Goal: Information Seeking & Learning: Learn about a topic

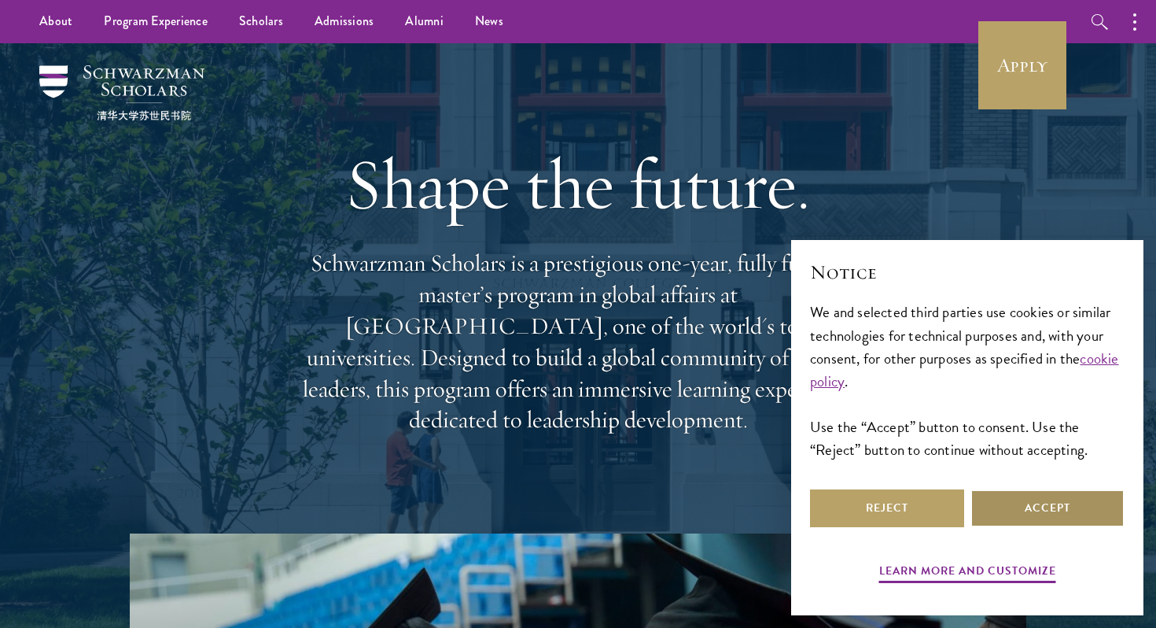
click at [1067, 503] on button "Accept" at bounding box center [1048, 508] width 154 height 38
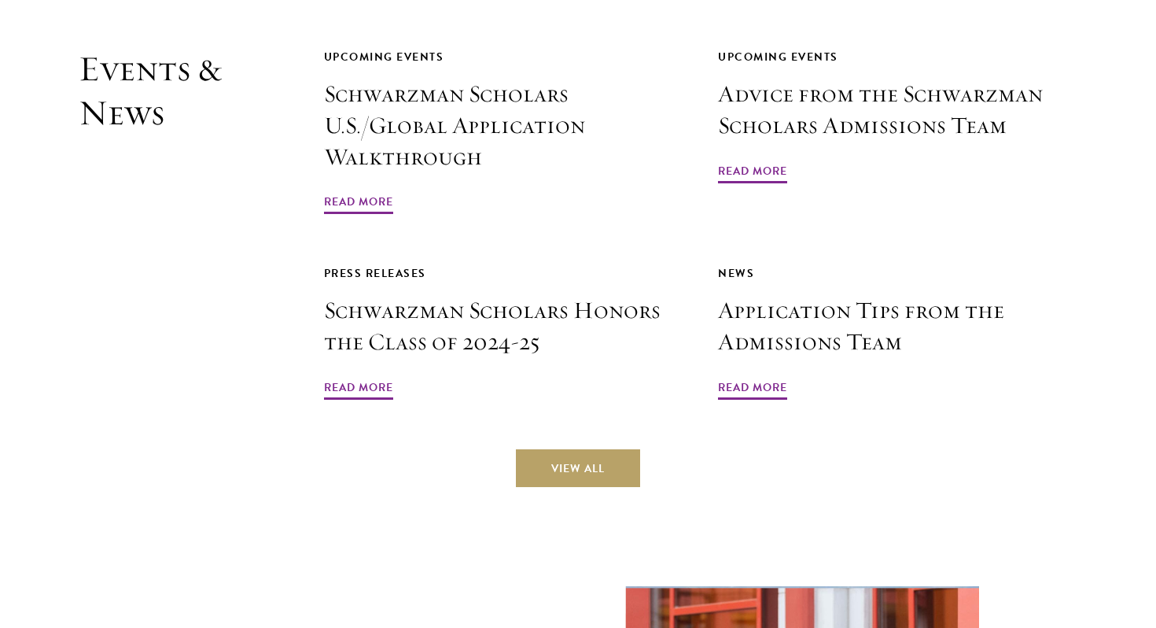
scroll to position [3776, 0]
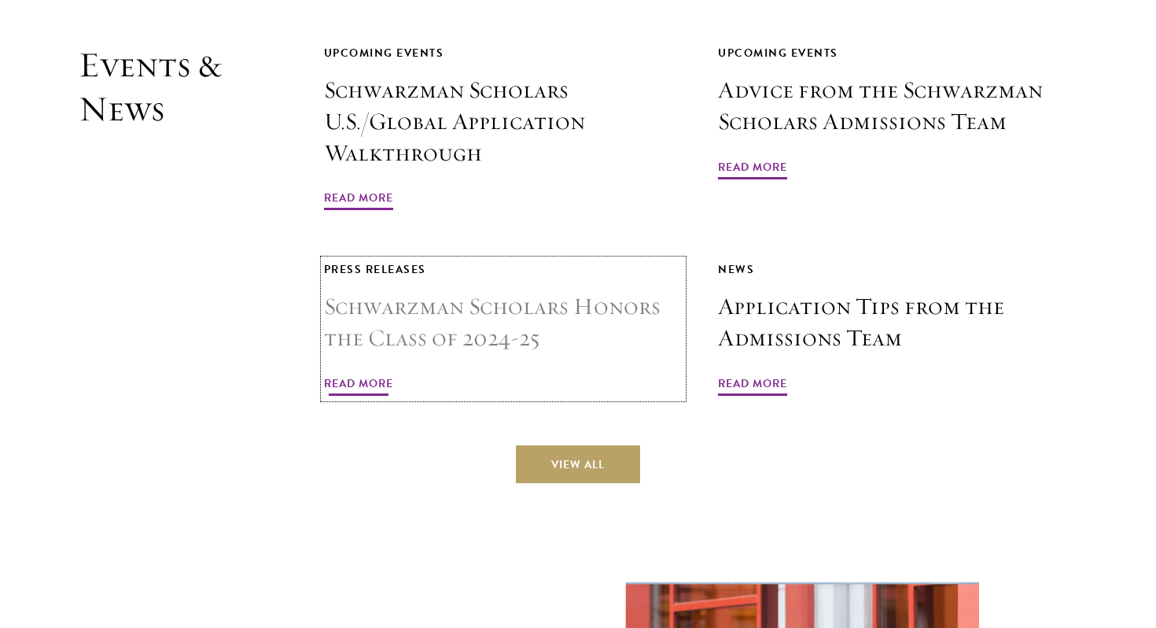
click at [352, 374] on span "Read More" at bounding box center [358, 386] width 69 height 24
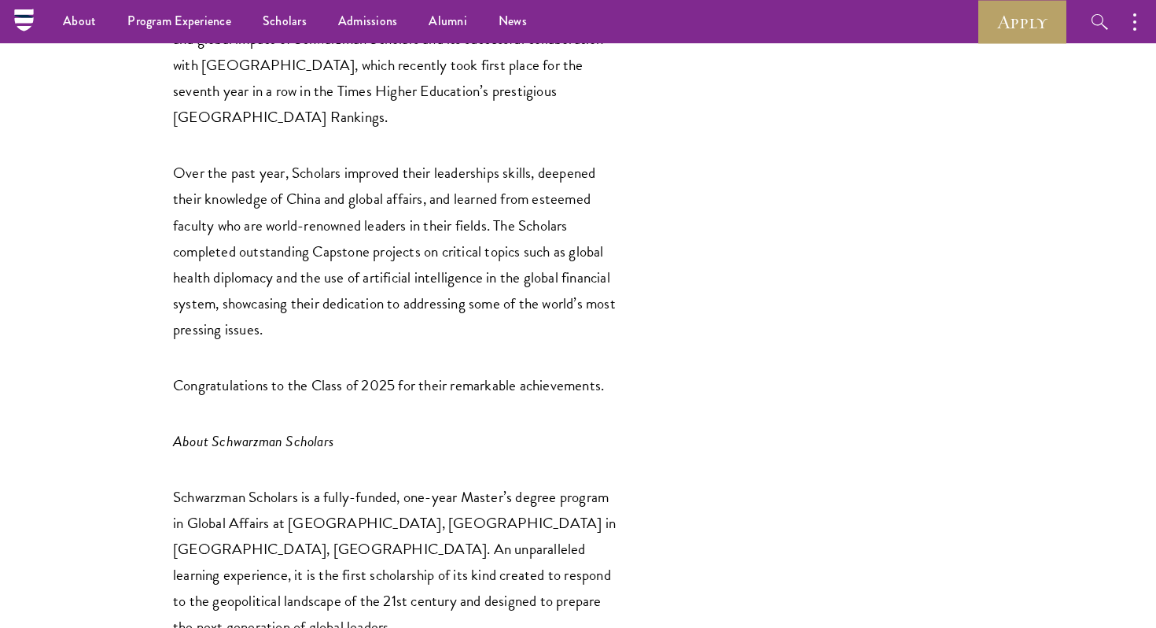
scroll to position [2027, 0]
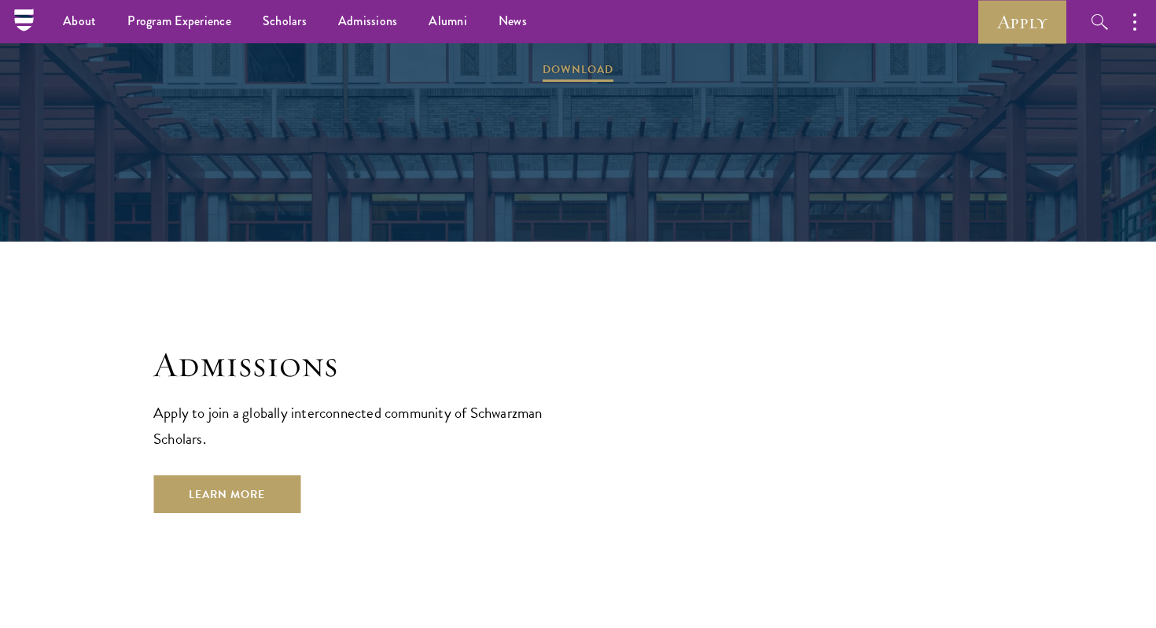
scroll to position [2426, 0]
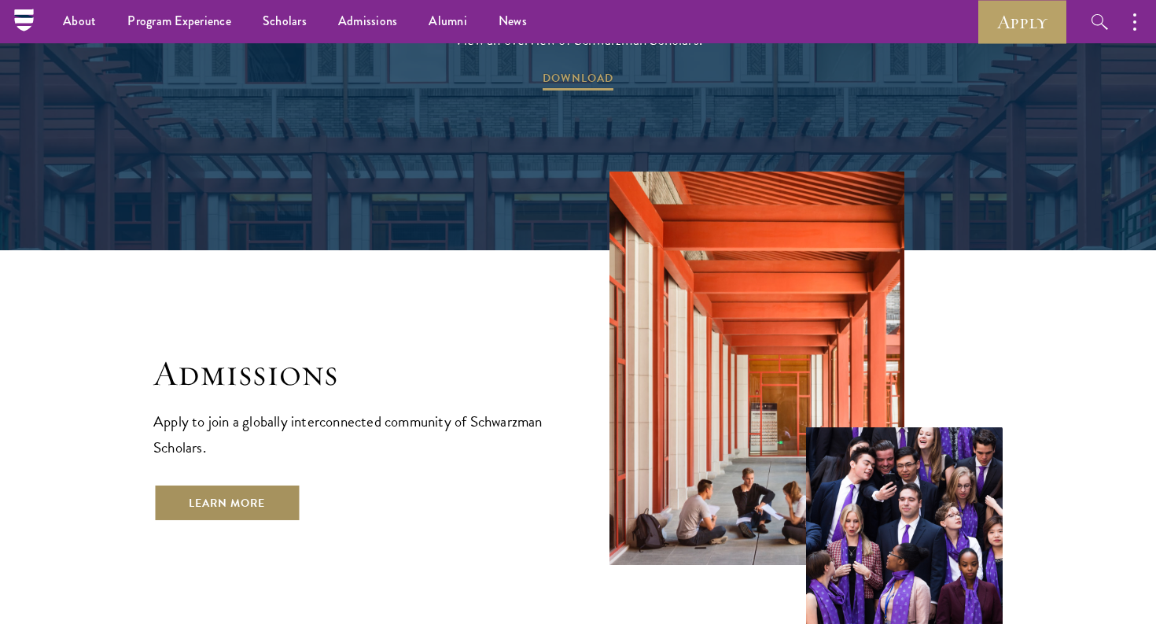
click at [261, 484] on link "Learn More" at bounding box center [226, 503] width 147 height 38
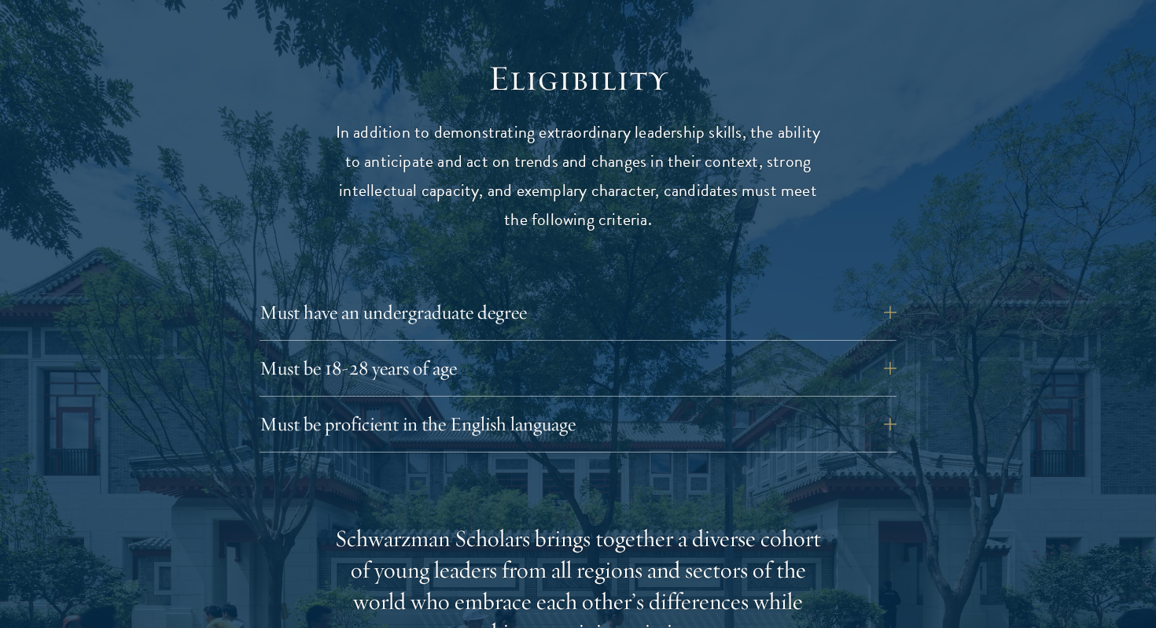
scroll to position [2047, 0]
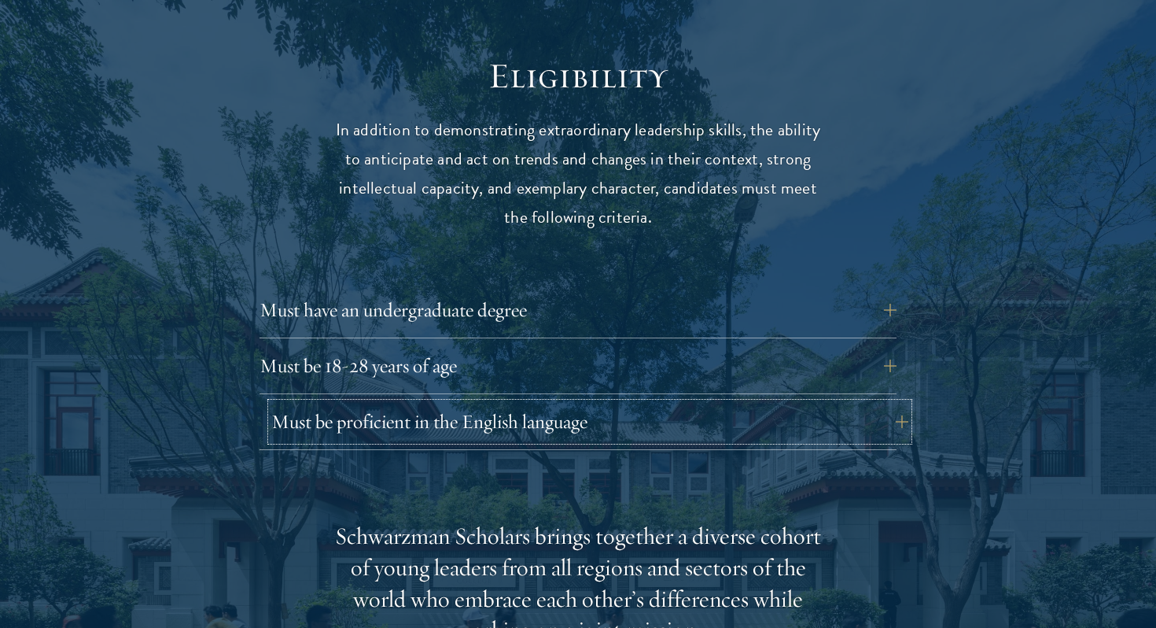
click at [385, 403] on button "Must be proficient in the English language" at bounding box center [589, 422] width 637 height 38
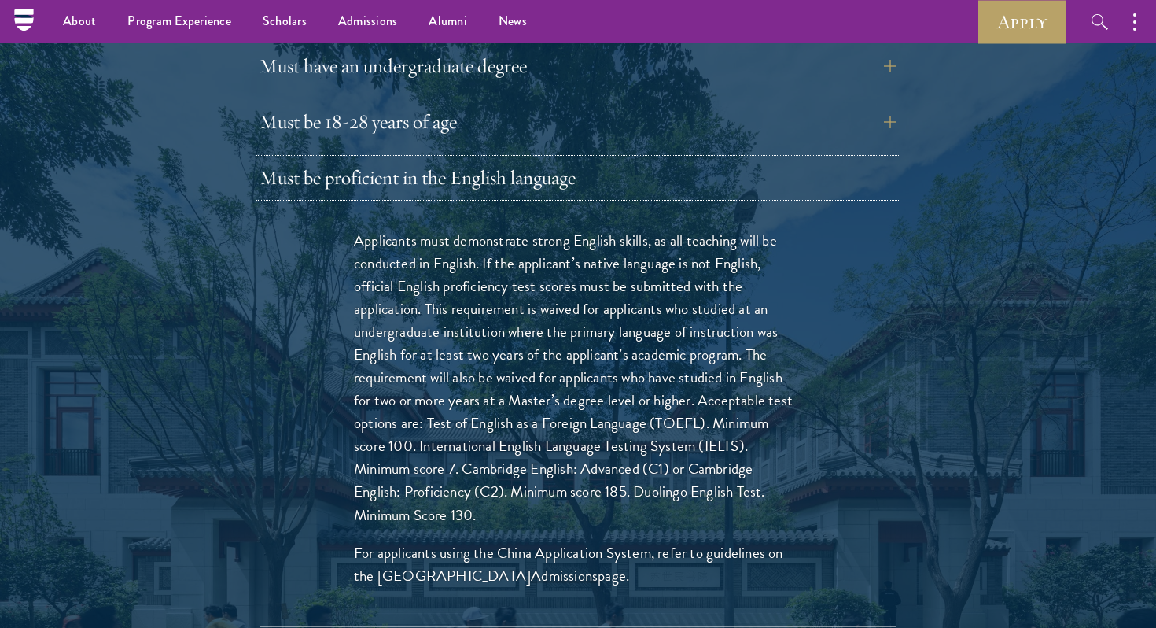
scroll to position [2151, 0]
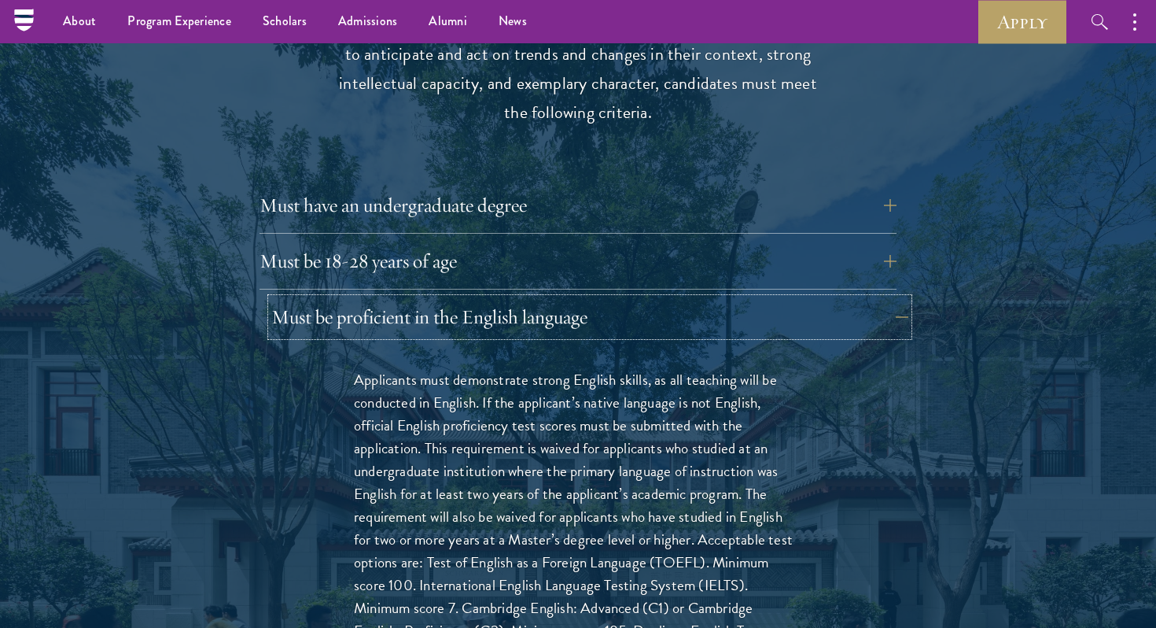
click at [348, 298] on button "Must be proficient in the English language" at bounding box center [589, 317] width 637 height 38
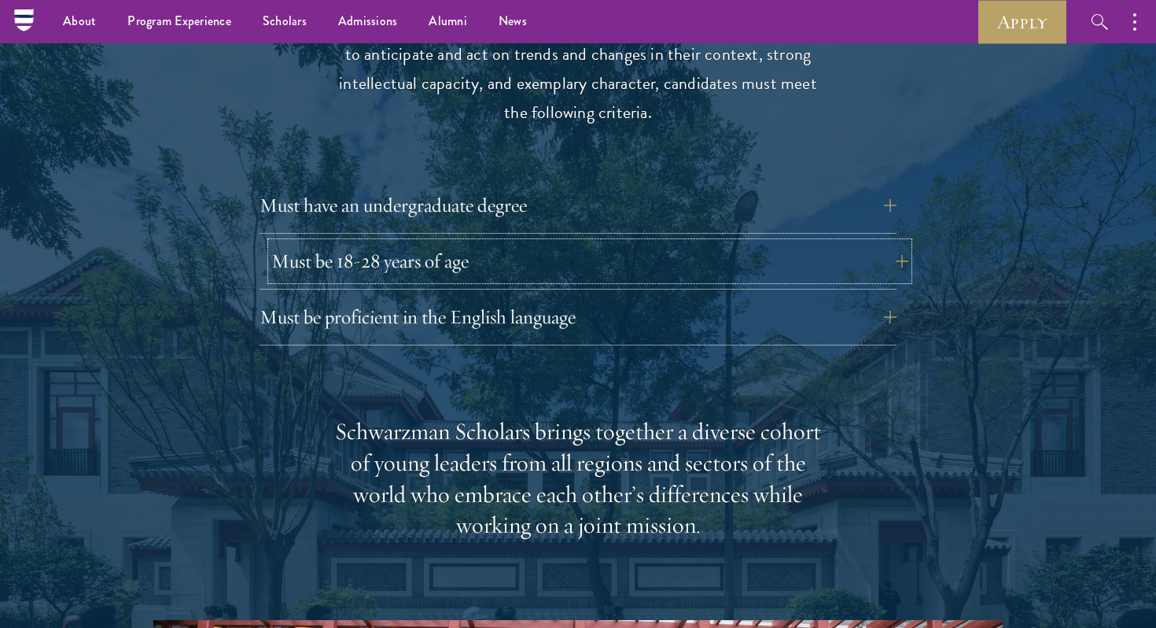
click at [381, 242] on button "Must be 18-28 years of age" at bounding box center [589, 261] width 637 height 38
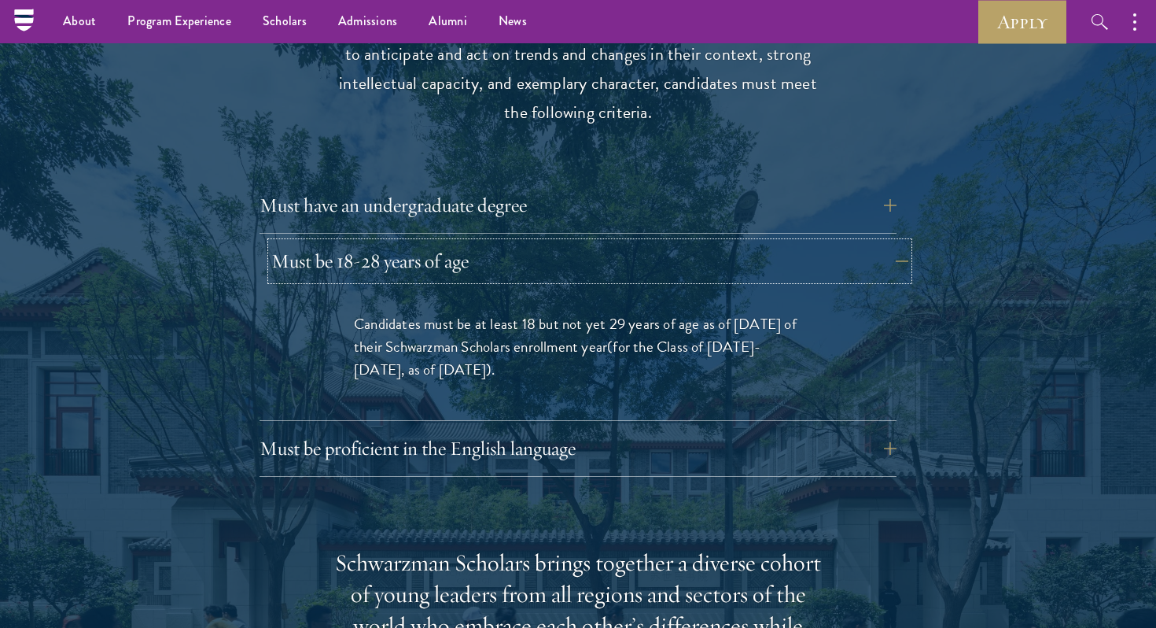
click at [381, 242] on button "Must be 18-28 years of age" at bounding box center [589, 261] width 637 height 38
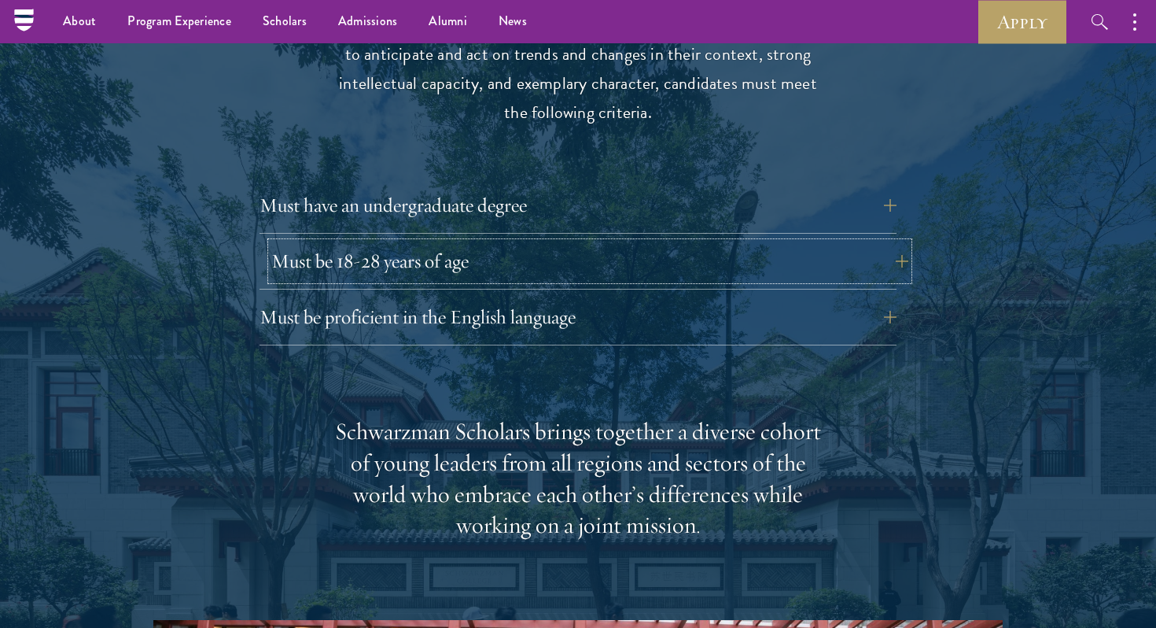
click at [381, 242] on button "Must be 18-28 years of age" at bounding box center [589, 261] width 637 height 38
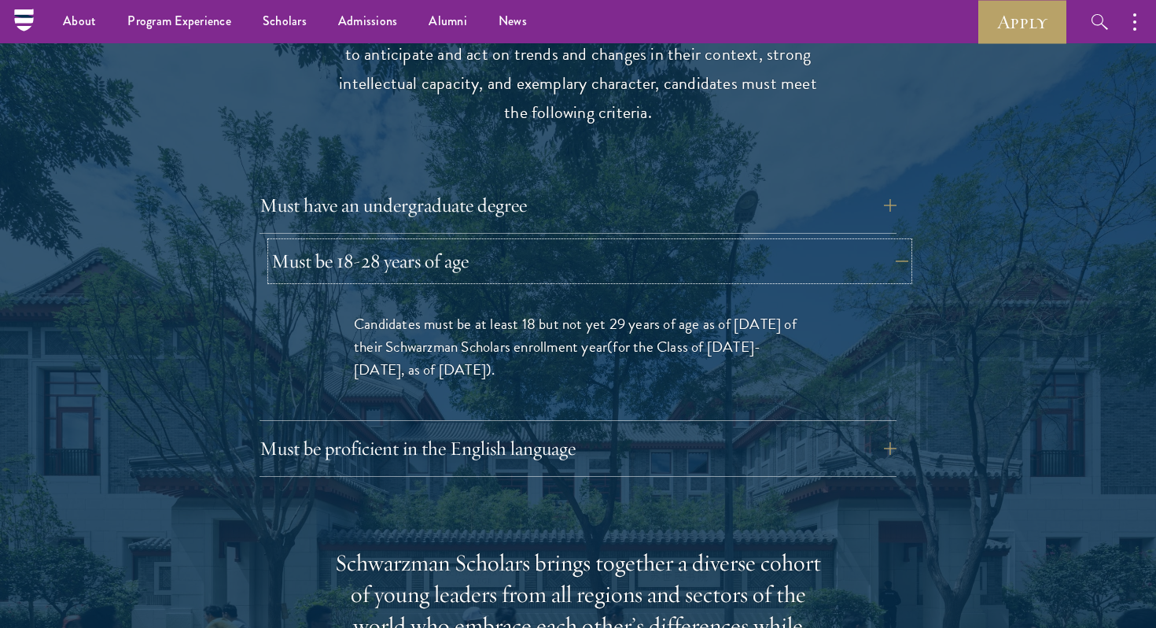
click at [381, 242] on button "Must be 18-28 years of age" at bounding box center [589, 261] width 637 height 38
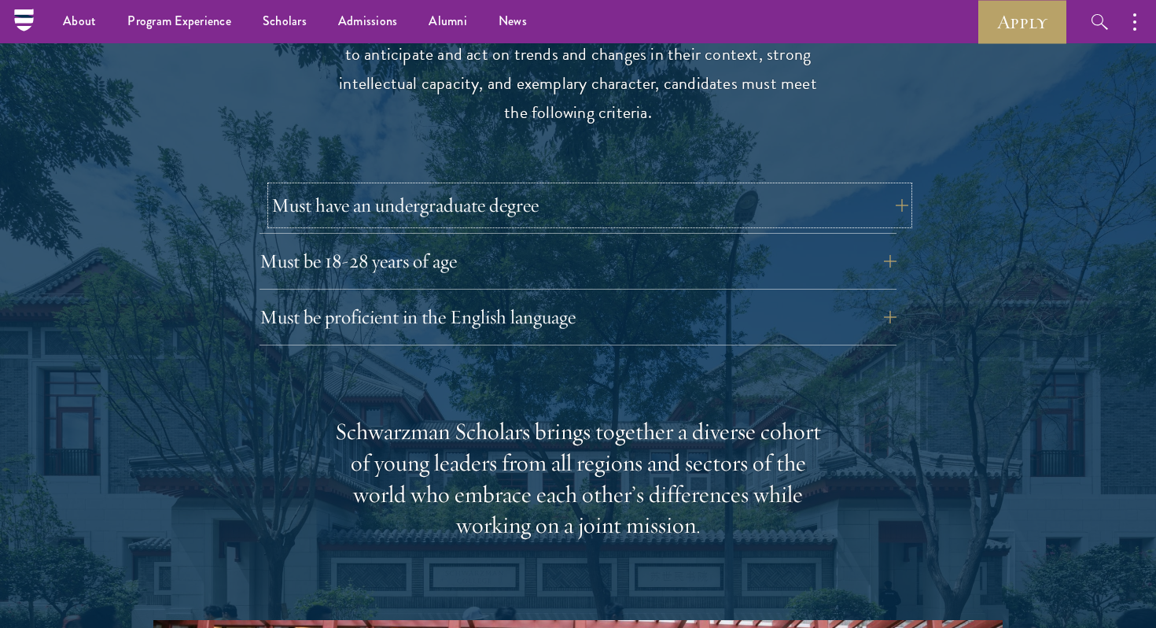
click at [342, 186] on button "Must have an undergraduate degree" at bounding box center [589, 205] width 637 height 38
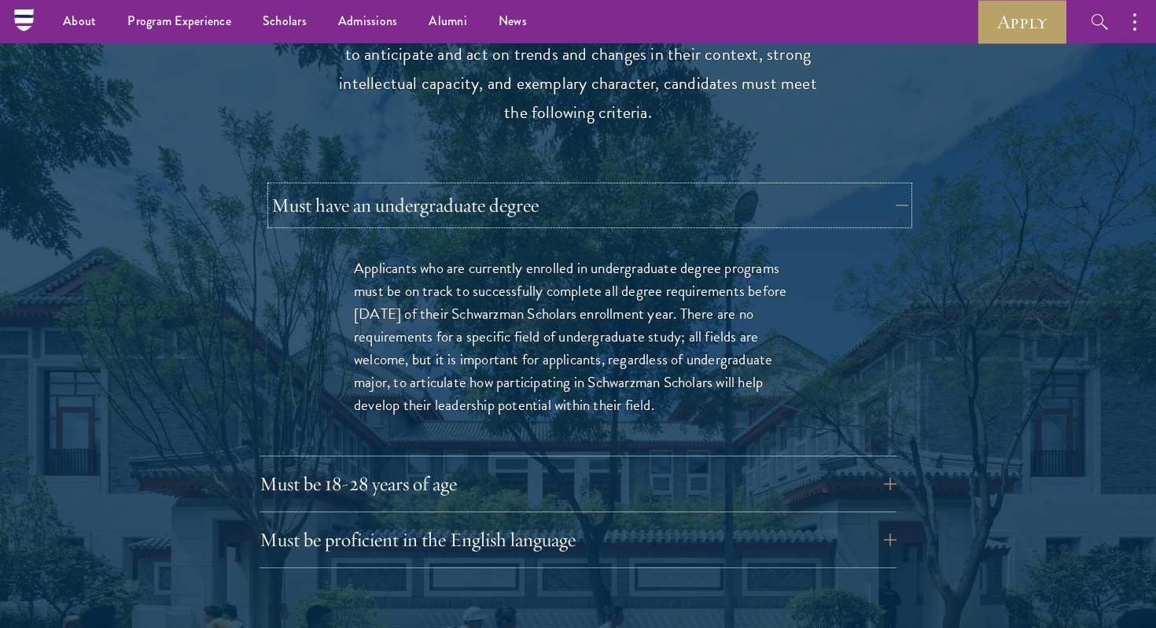
click at [342, 186] on button "Must have an undergraduate degree" at bounding box center [589, 205] width 637 height 38
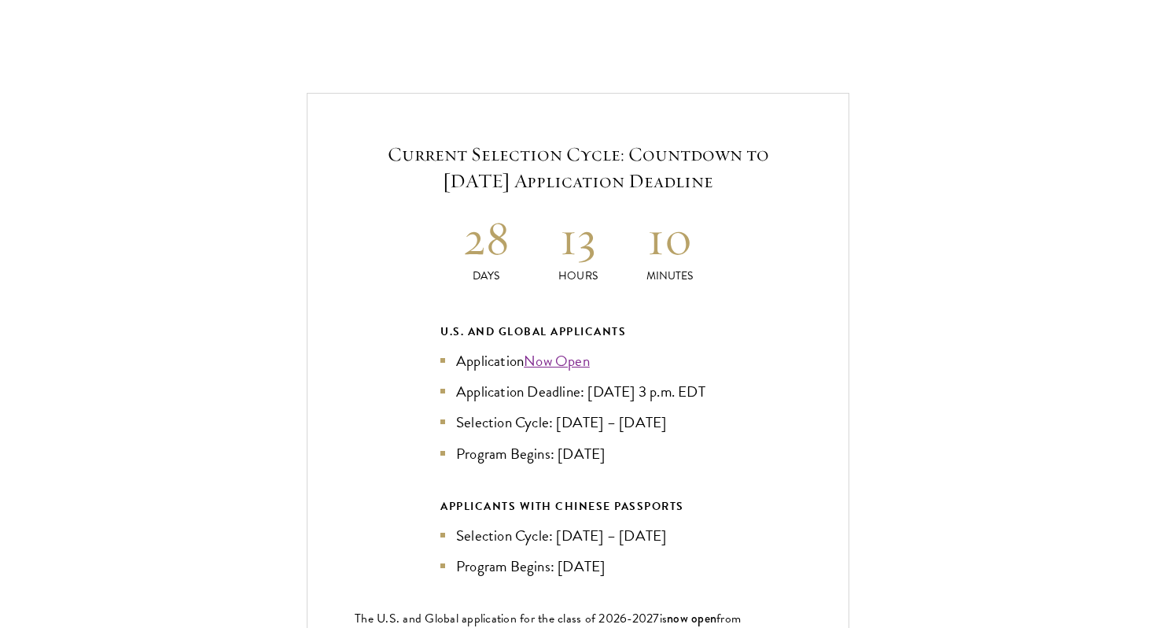
scroll to position [3453, 0]
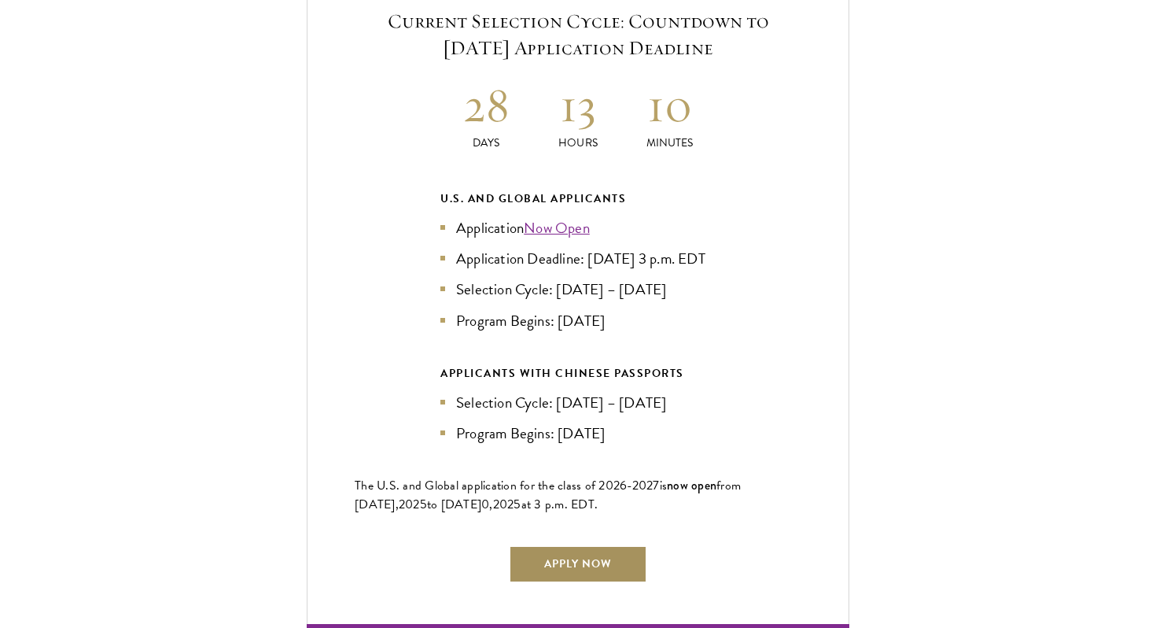
click at [593, 554] on link "Apply Now" at bounding box center [578, 564] width 138 height 38
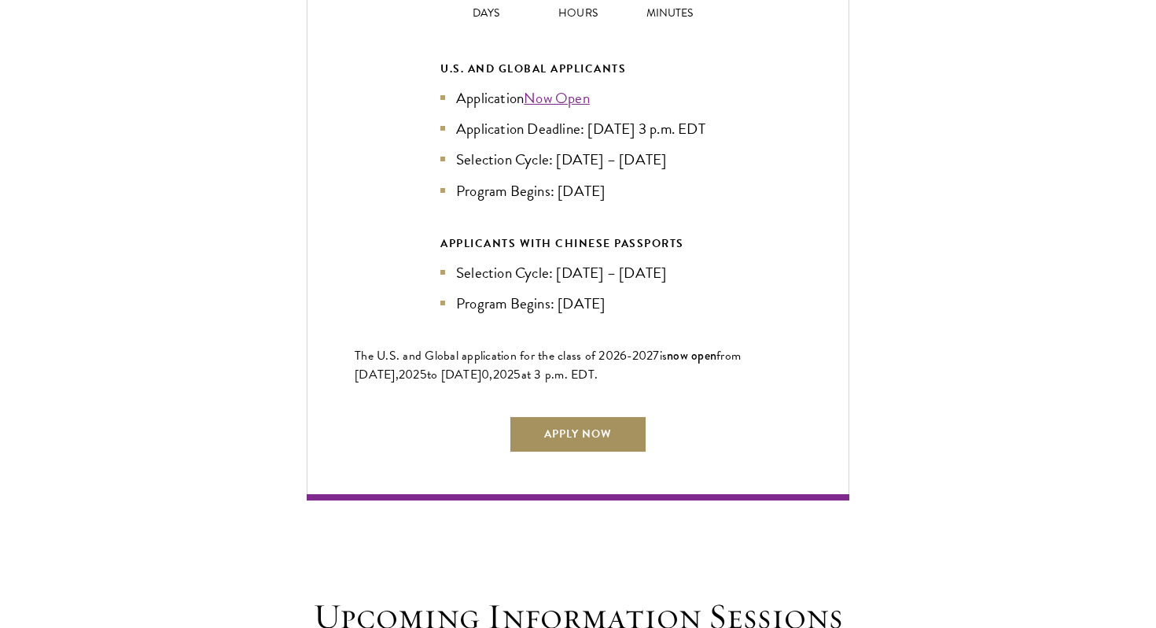
scroll to position [3597, 0]
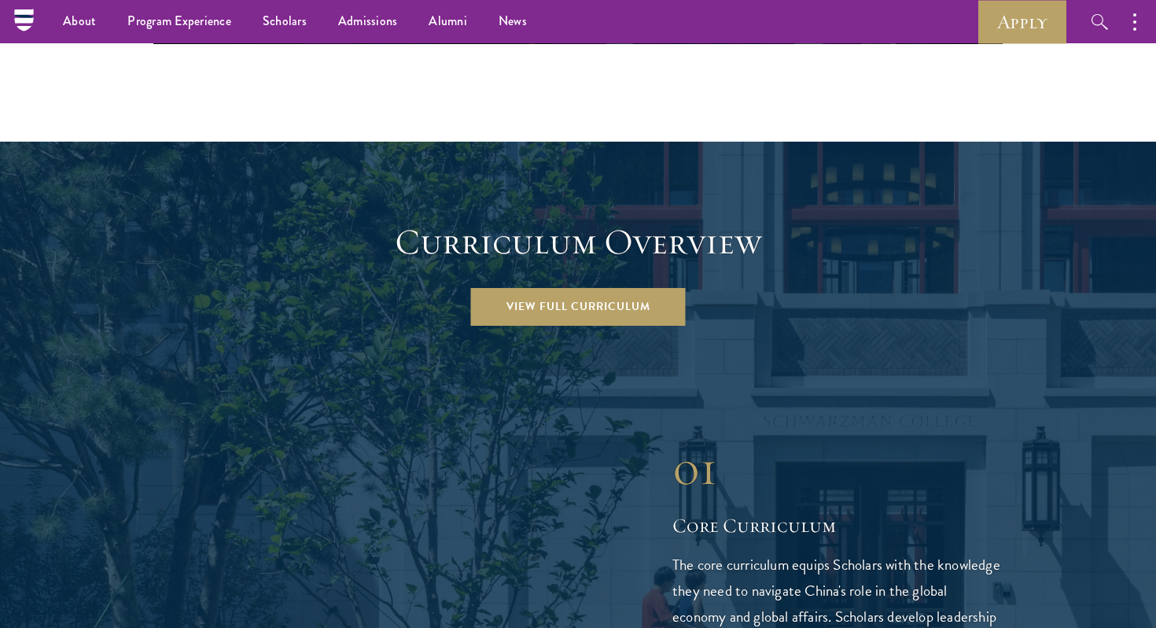
scroll to position [2045, 0]
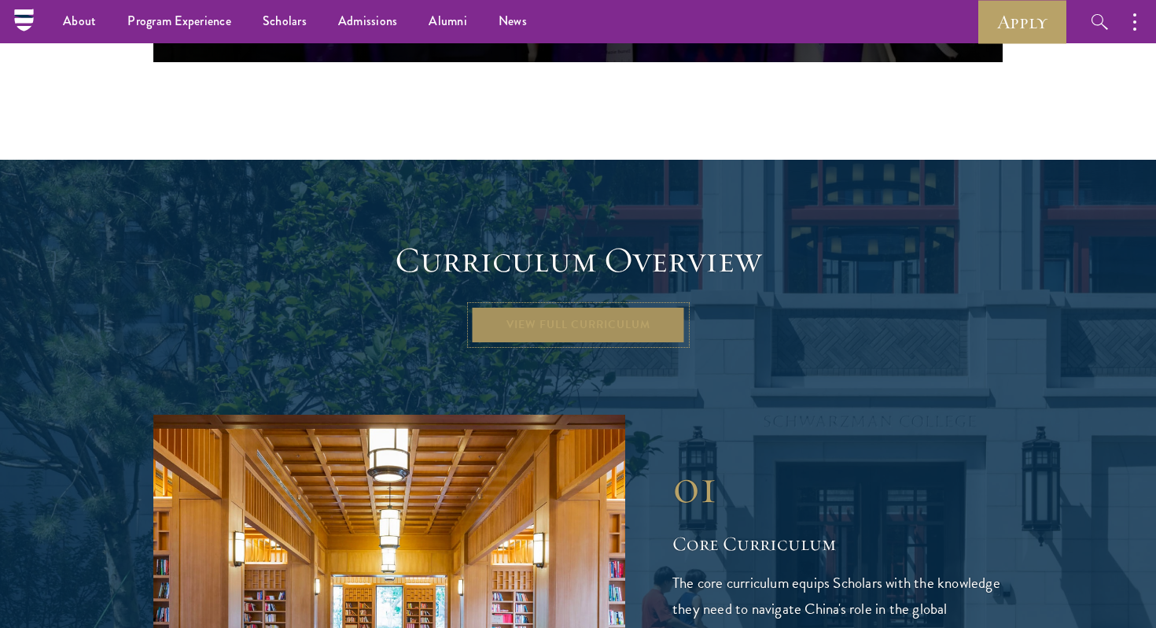
click at [547, 306] on link "View Full Curriculum" at bounding box center [578, 325] width 215 height 38
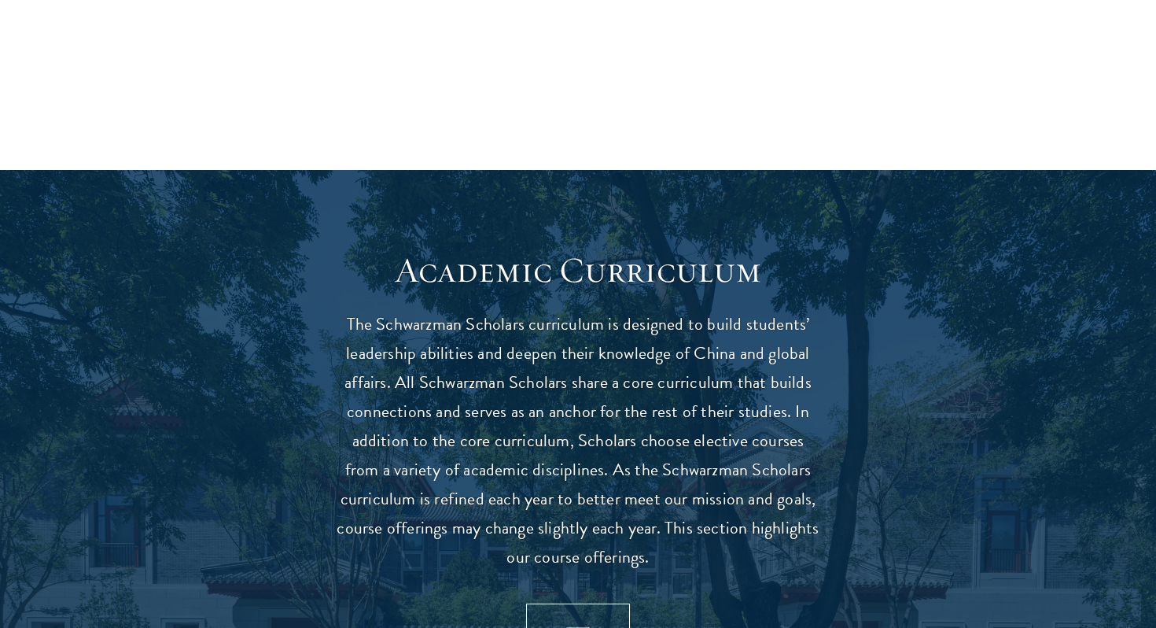
scroll to position [1532, 0]
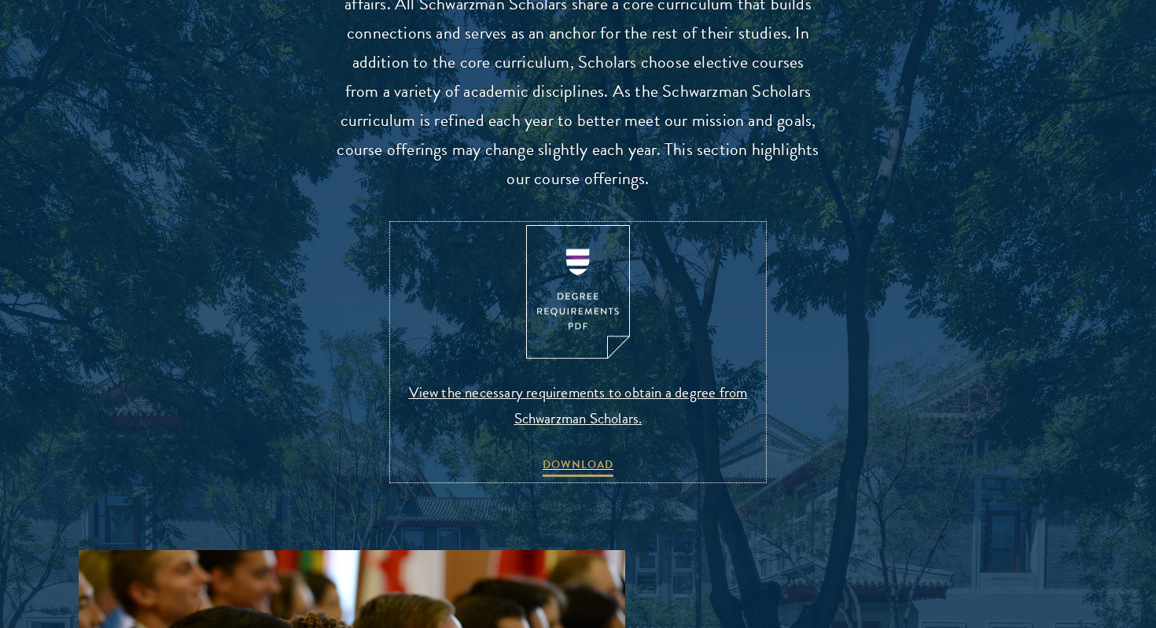
click at [578, 302] on img at bounding box center [578, 292] width 104 height 135
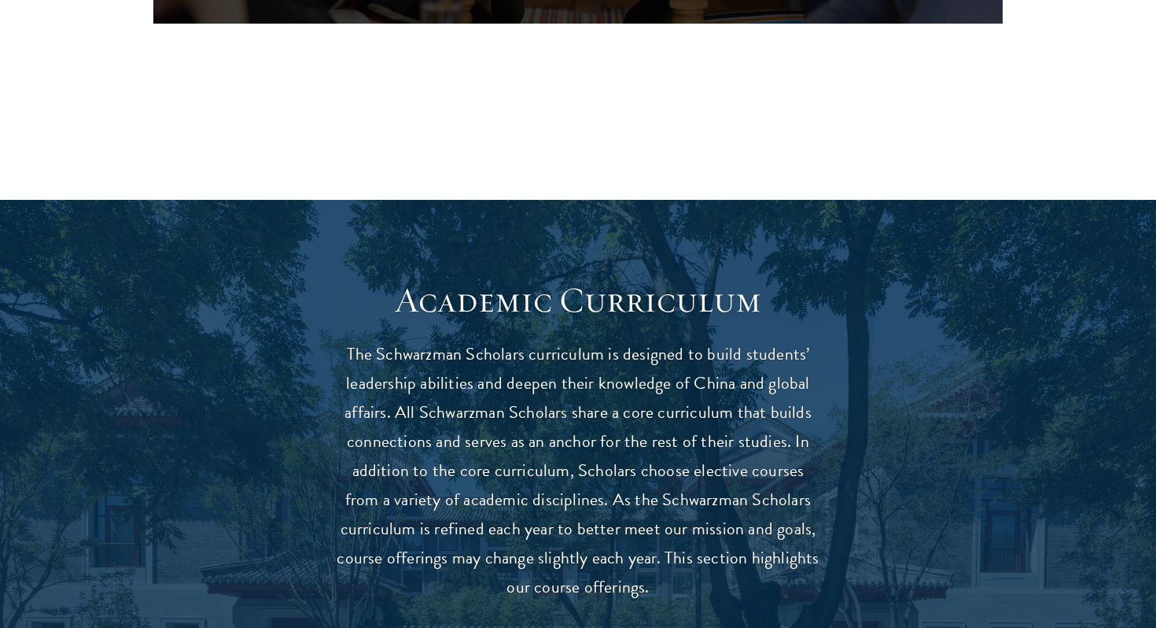
scroll to position [0, 0]
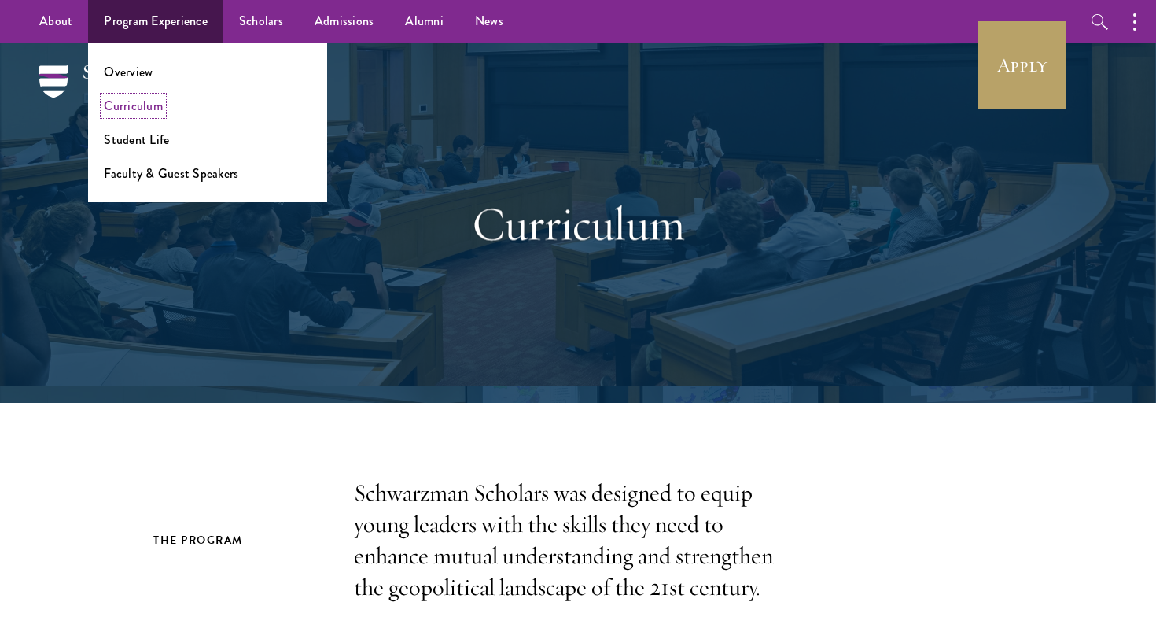
click at [141, 101] on link "Curriculum" at bounding box center [133, 106] width 59 height 18
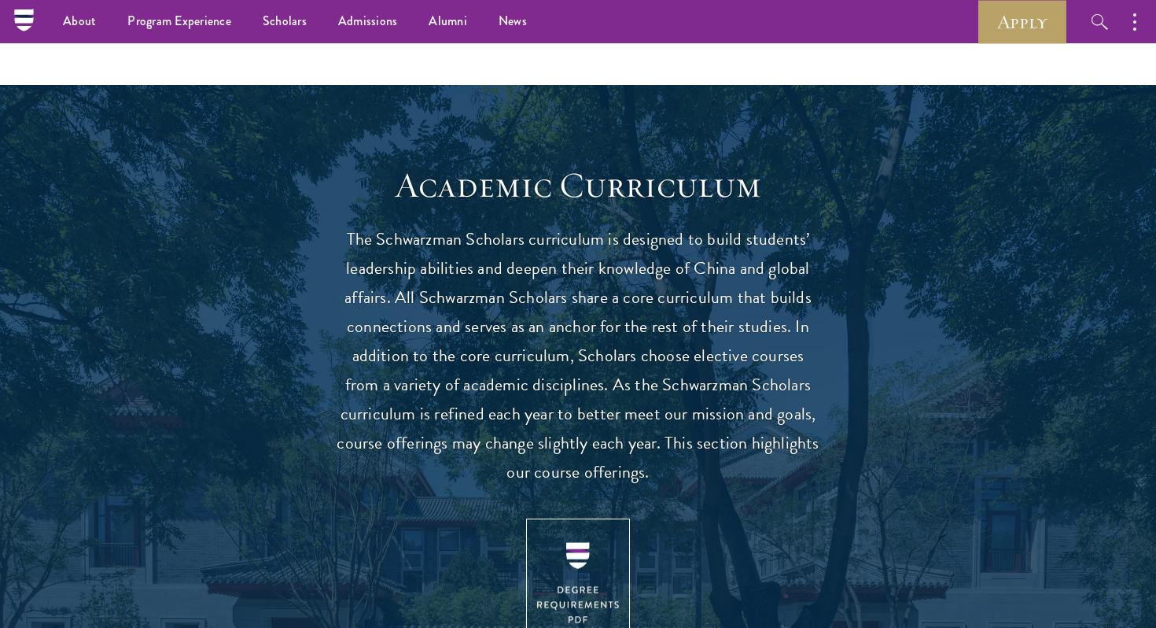
scroll to position [1237, 0]
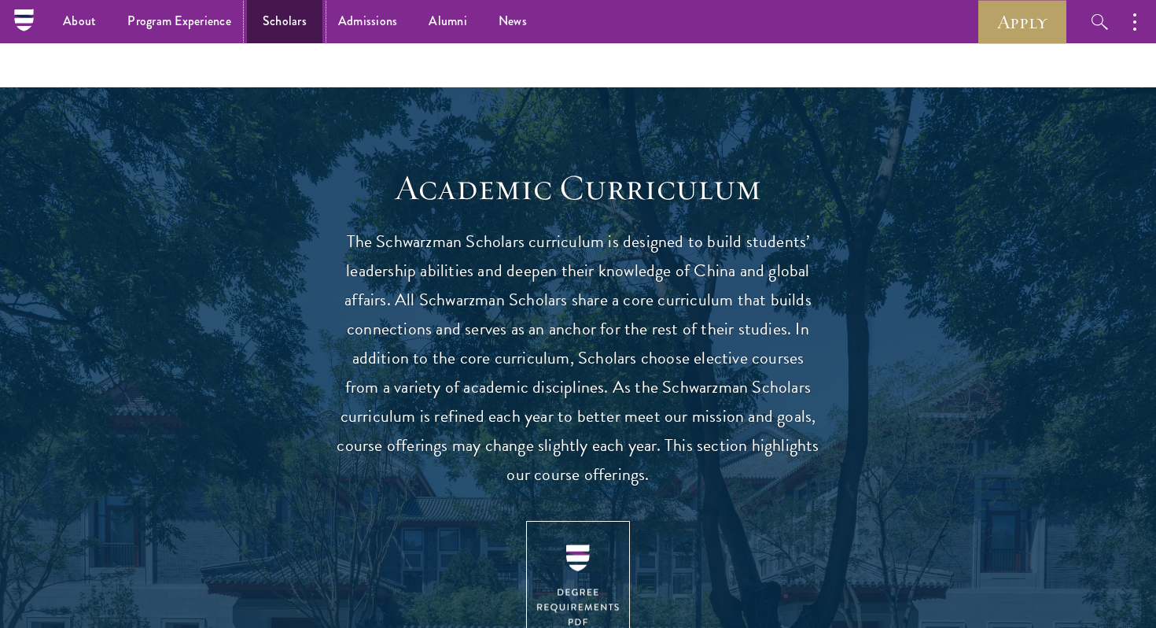
click at [286, 15] on link "Scholars" at bounding box center [285, 21] width 76 height 43
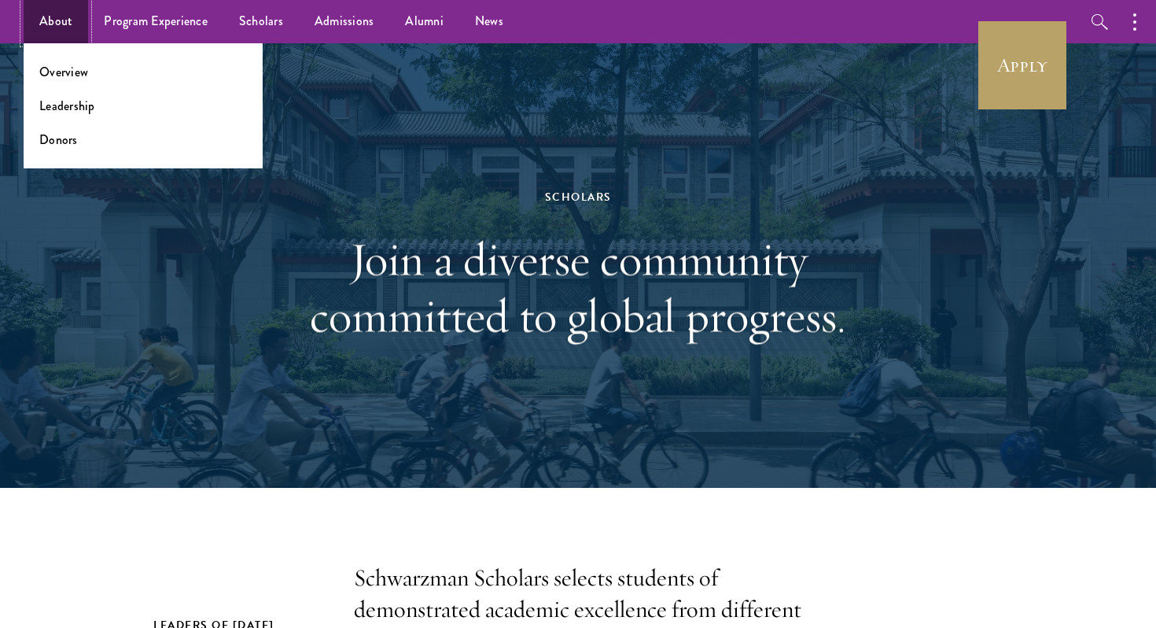
click at [46, 22] on link "About" at bounding box center [56, 21] width 65 height 43
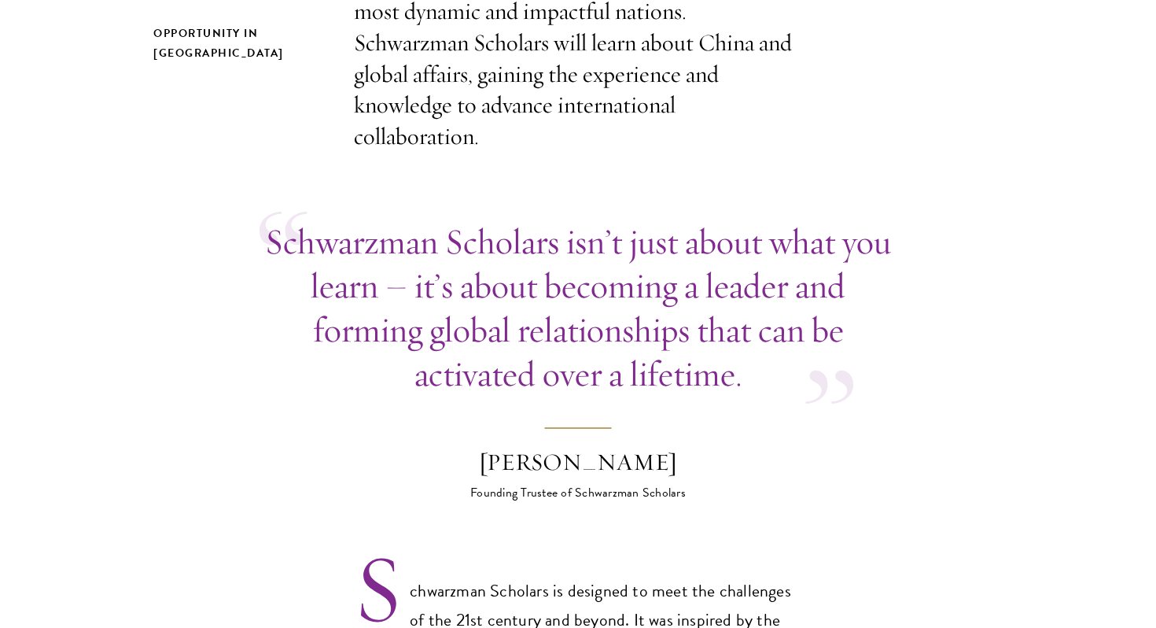
scroll to position [640, 0]
